Goal: Find specific page/section: Find specific page/section

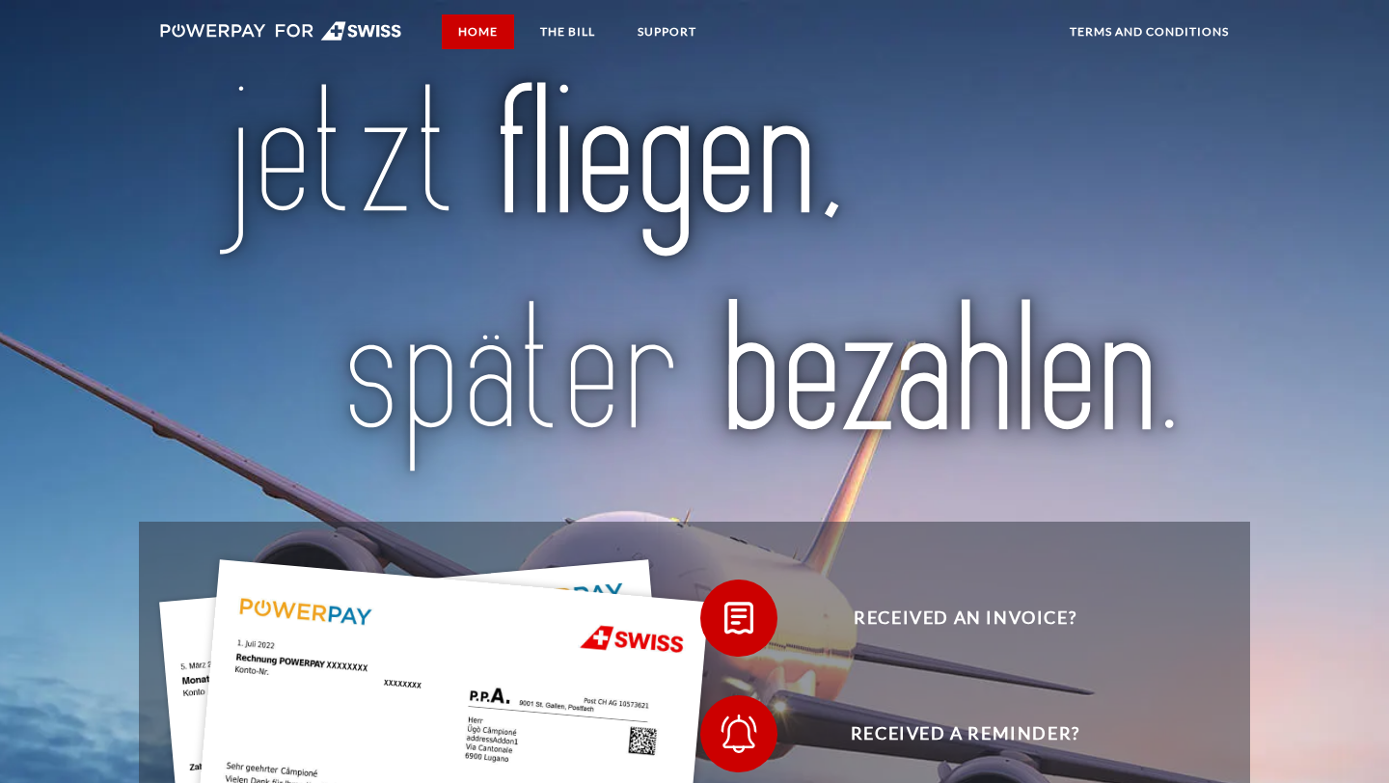
click at [481, 42] on link "Home" at bounding box center [478, 31] width 72 height 35
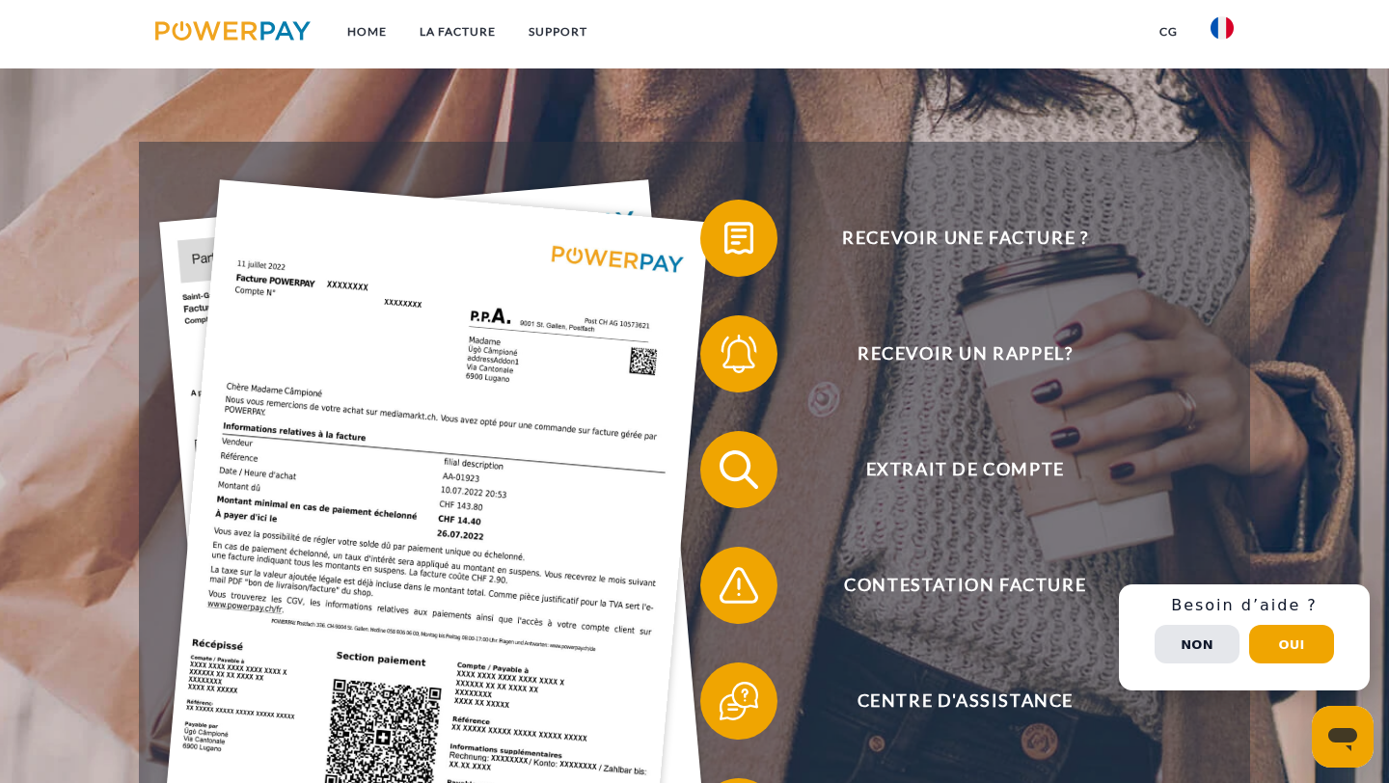
scroll to position [381, 0]
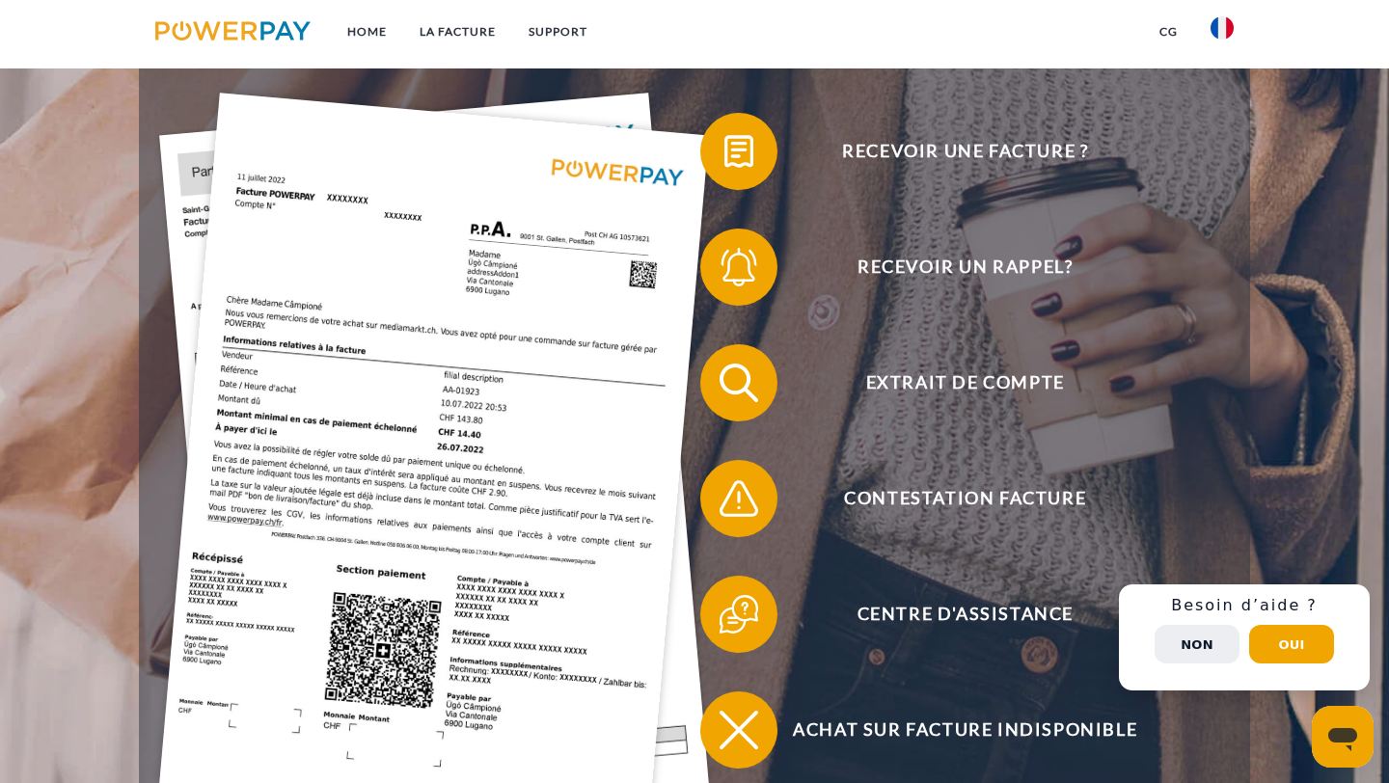
click at [1211, 647] on button "Non" at bounding box center [1197, 644] width 85 height 39
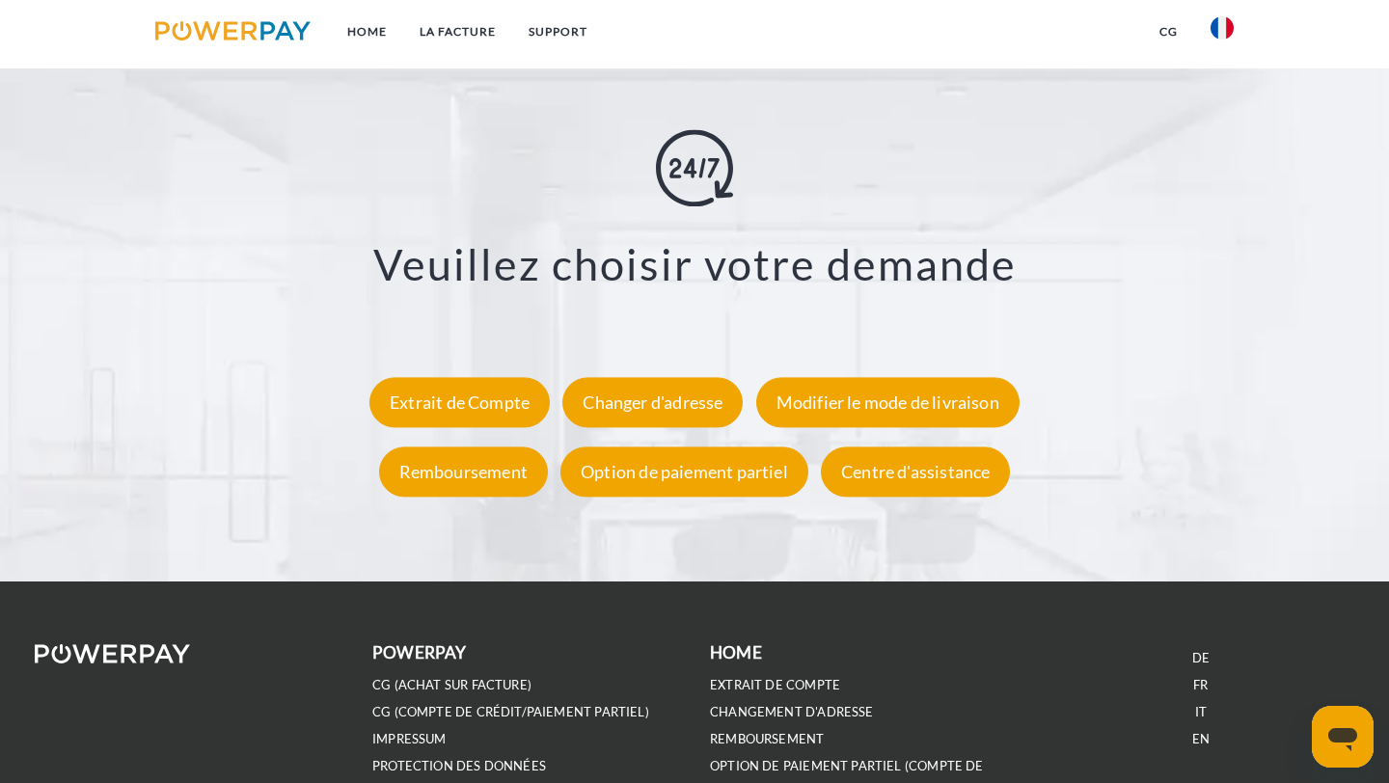
scroll to position [3492, 0]
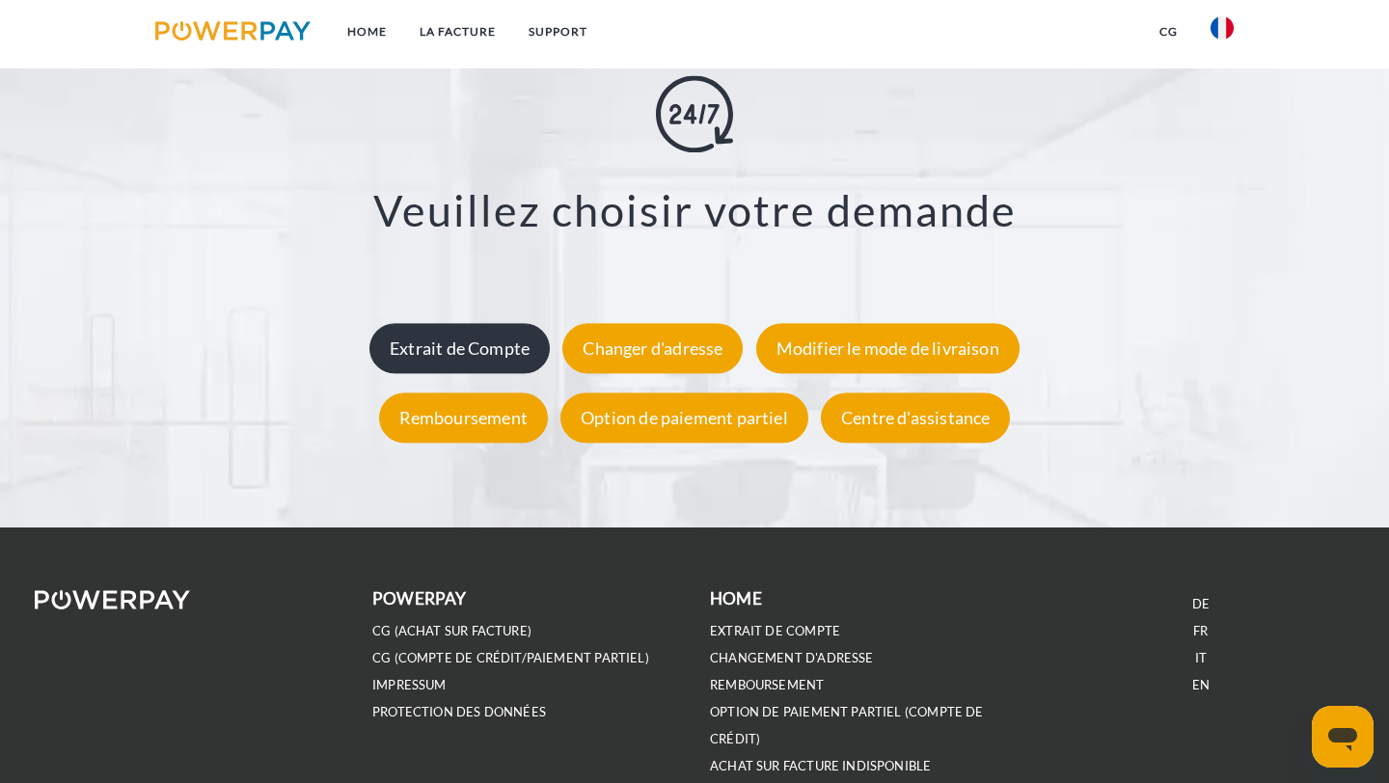
click at [490, 354] on div "Extrait de Compte" at bounding box center [459, 348] width 180 height 50
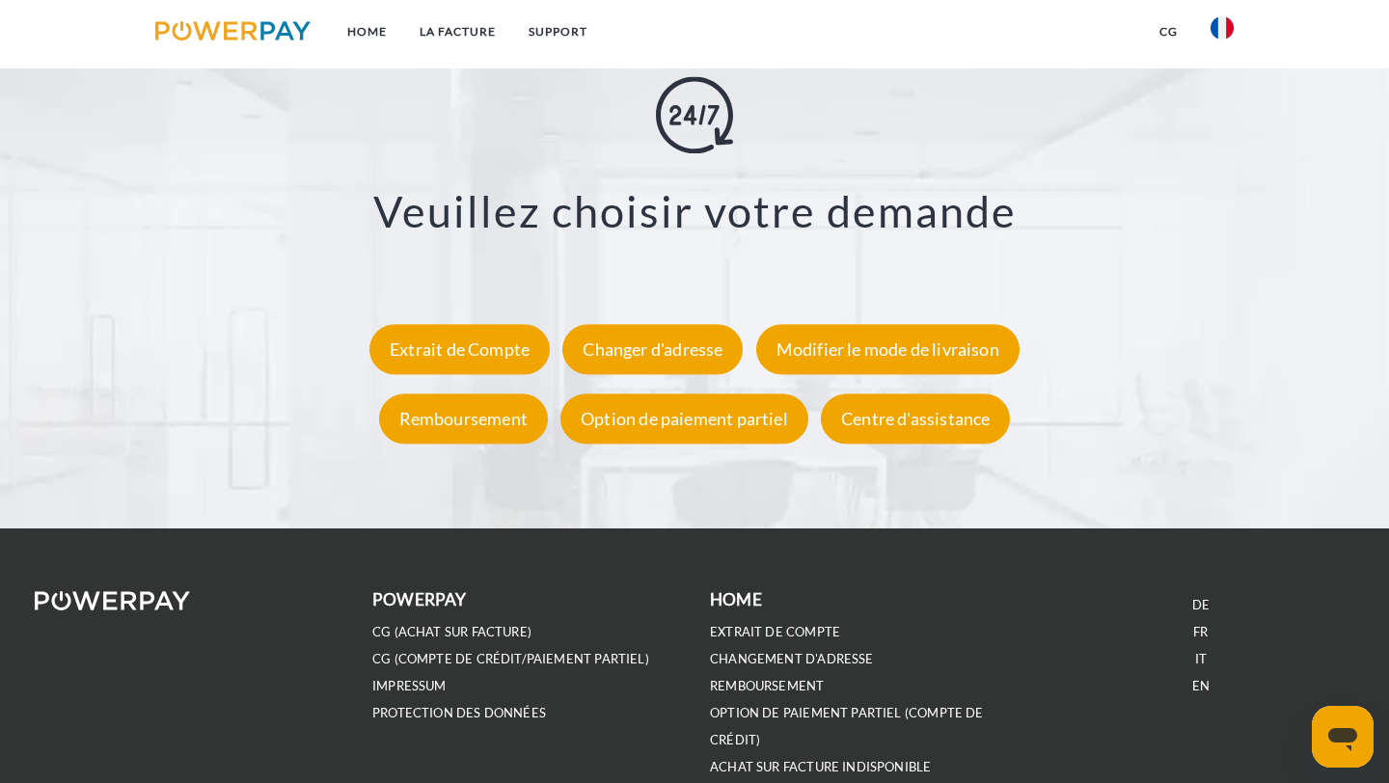
scroll to position [3492, 0]
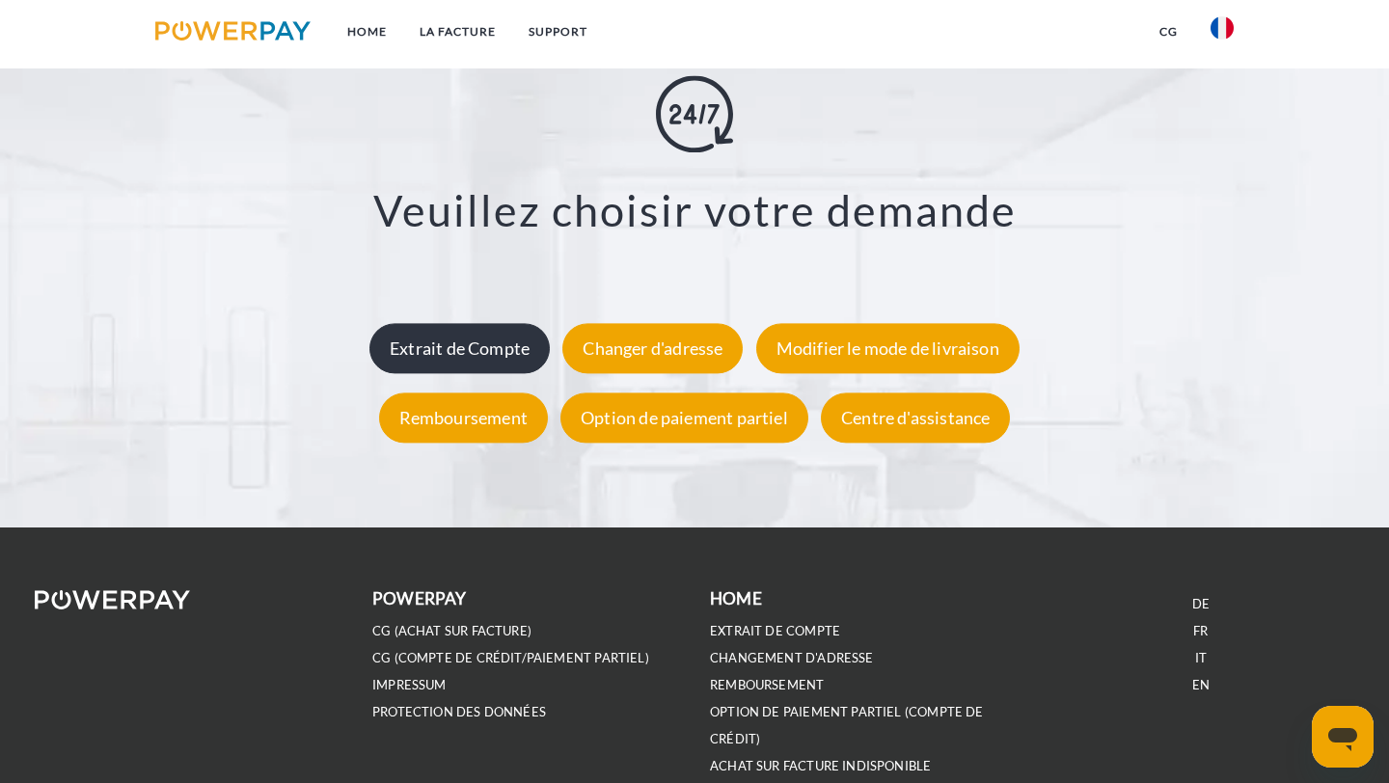
click at [456, 348] on div "Extrait de Compte" at bounding box center [459, 348] width 180 height 50
